Goal: Task Accomplishment & Management: Use online tool/utility

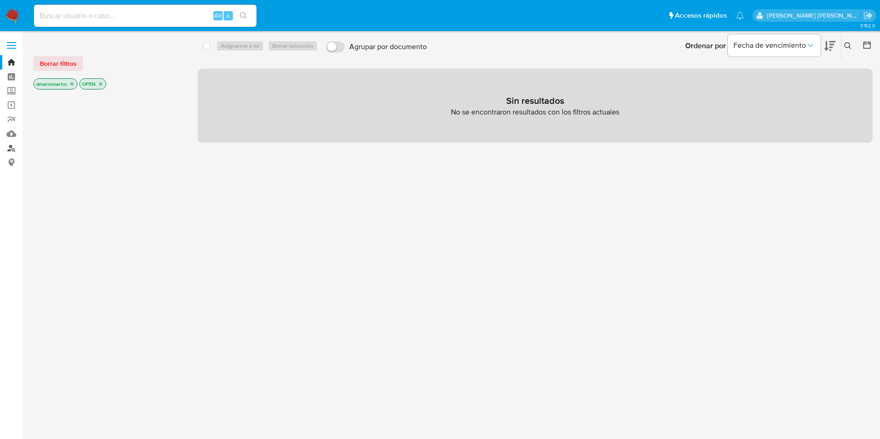
click at [14, 144] on link "Buscador de personas" at bounding box center [55, 148] width 110 height 14
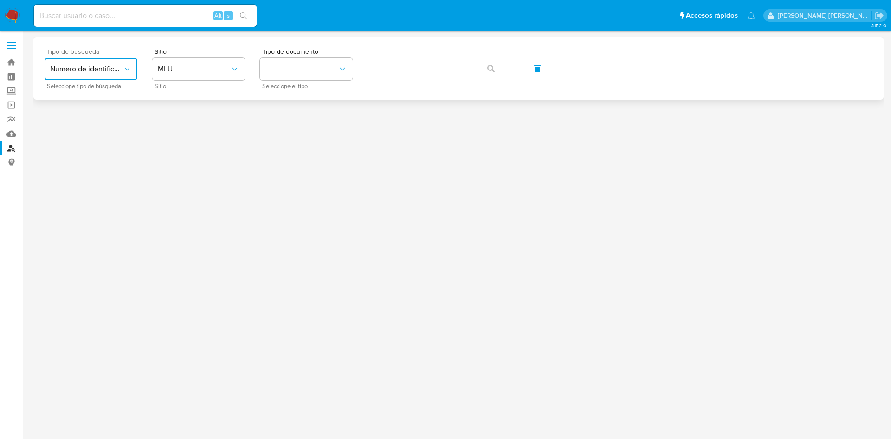
click at [105, 65] on span "Número de identificación" at bounding box center [86, 68] width 72 height 9
click at [198, 70] on span "MLU" at bounding box center [194, 68] width 72 height 9
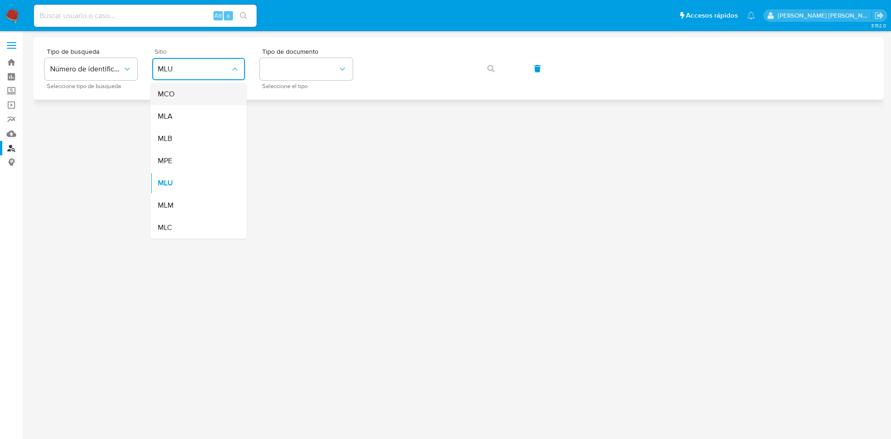
click at [177, 96] on div "MCO" at bounding box center [196, 94] width 76 height 22
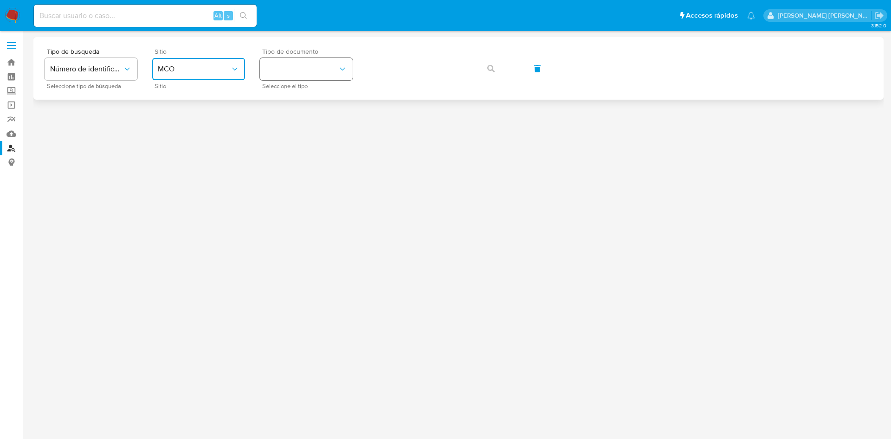
click at [323, 79] on button "identificationType" at bounding box center [306, 69] width 93 height 22
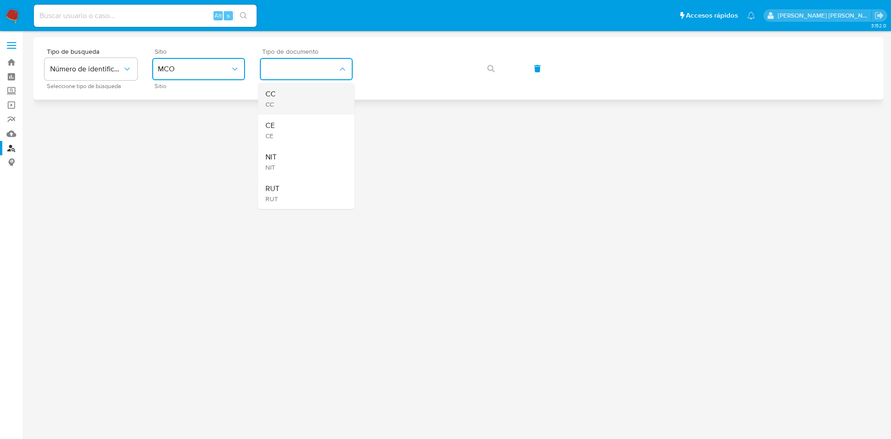
click at [299, 107] on div "CC CC" at bounding box center [303, 99] width 76 height 32
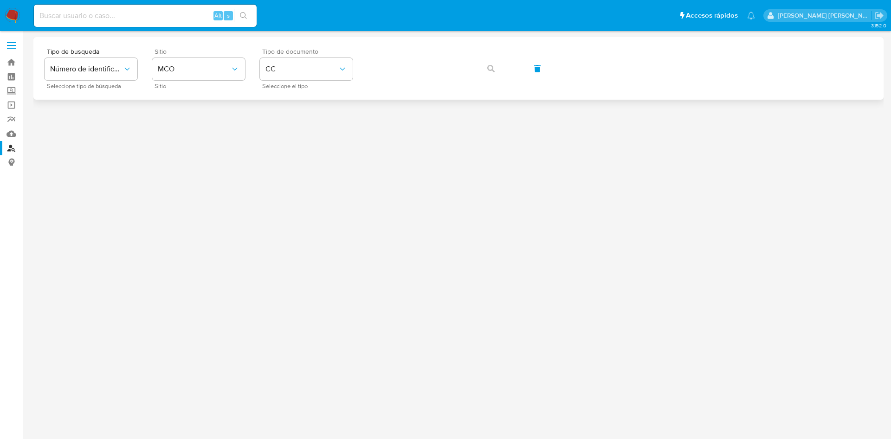
click at [424, 82] on div "Tipo de busqueda Número de identificación Seleccione tipo de búsqueda Sitio MCO…" at bounding box center [458, 68] width 827 height 40
click at [487, 68] on icon "button" at bounding box center [490, 68] width 7 height 7
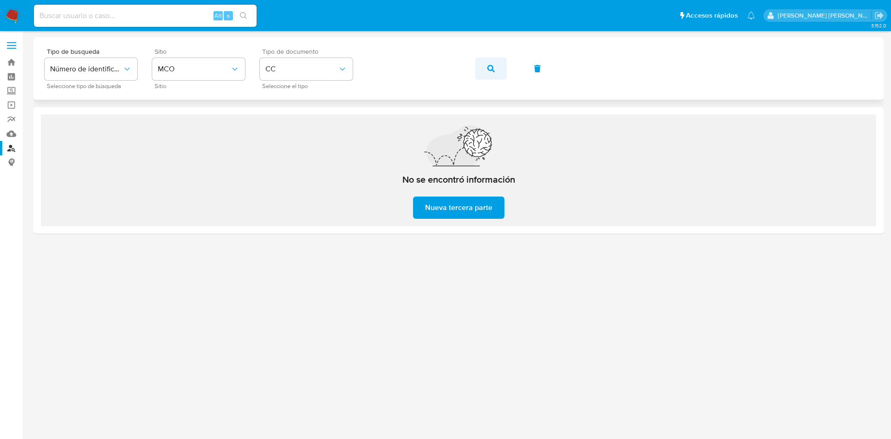
click at [494, 72] on span "button" at bounding box center [490, 68] width 7 height 20
